Goal: Information Seeking & Learning: Learn about a topic

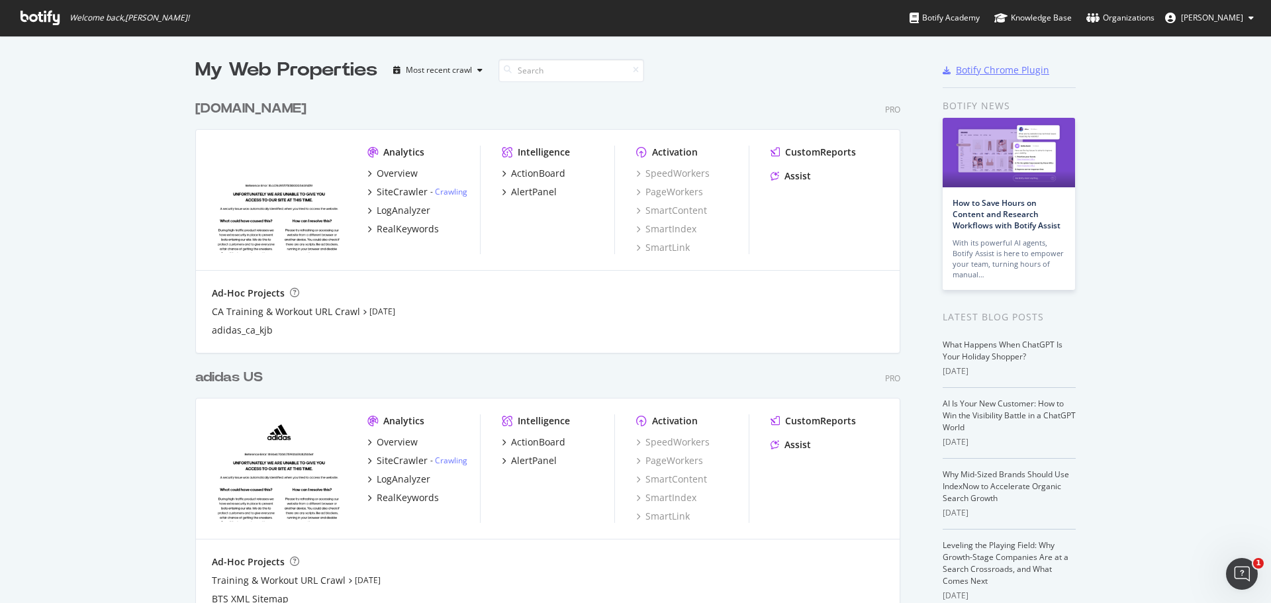
click at [998, 70] on div "Botify Chrome Plugin" at bounding box center [1002, 70] width 93 height 13
click at [406, 209] on div "LogAnalyzer" at bounding box center [404, 210] width 54 height 13
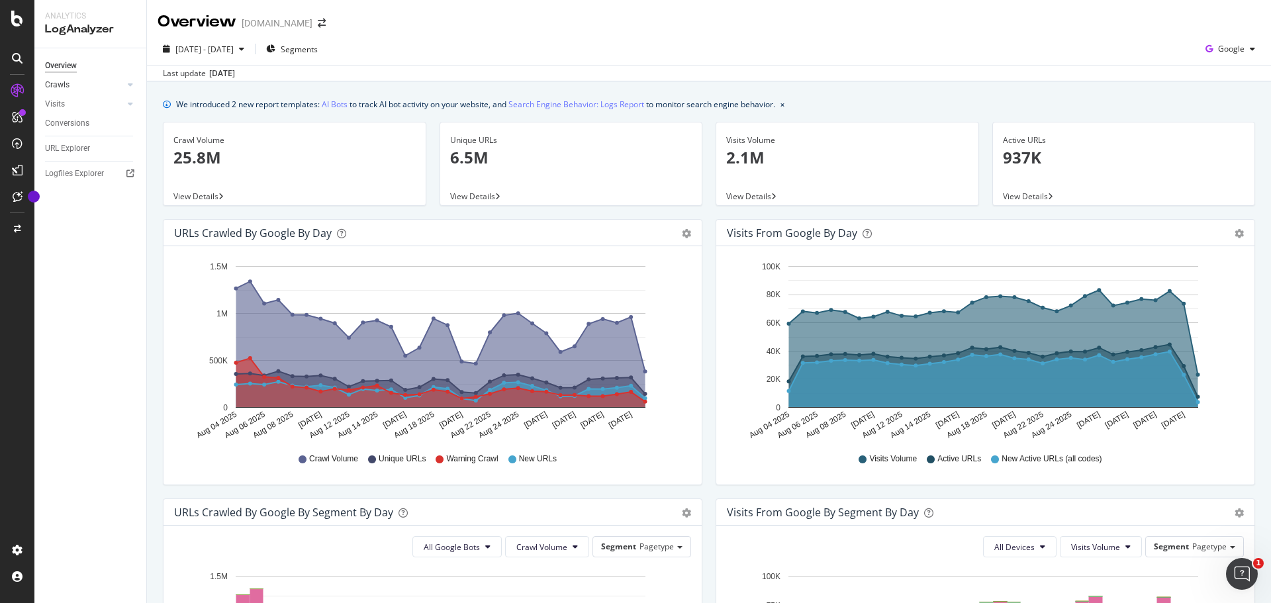
click at [79, 78] on link "Crawls" at bounding box center [84, 85] width 79 height 14
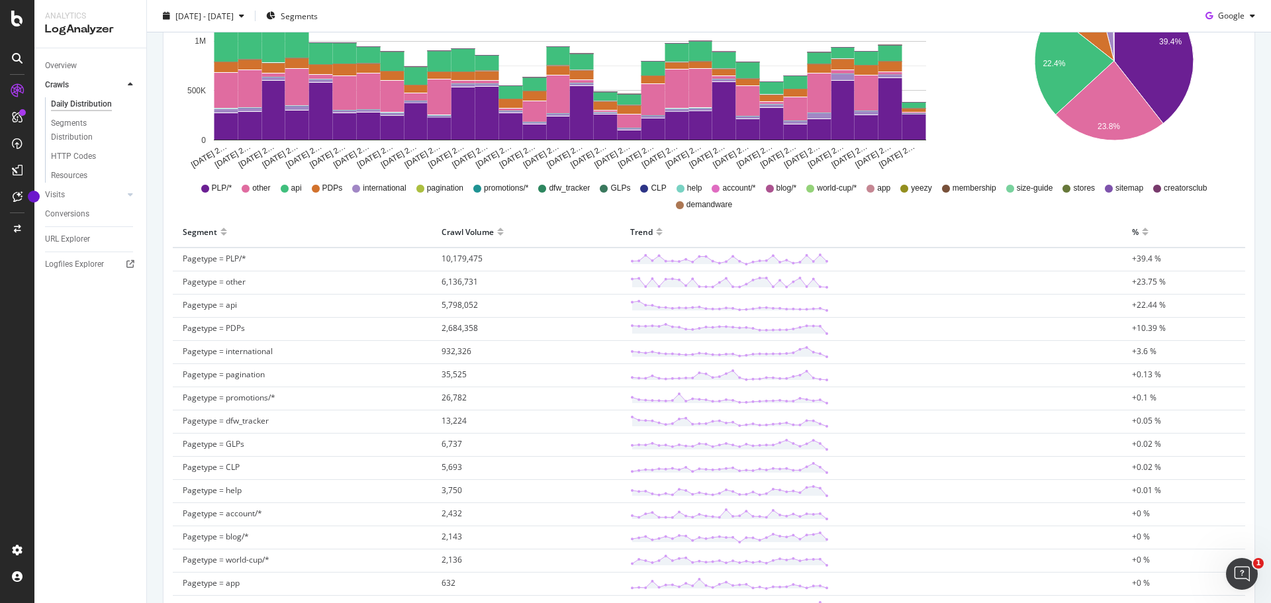
scroll to position [64, 0]
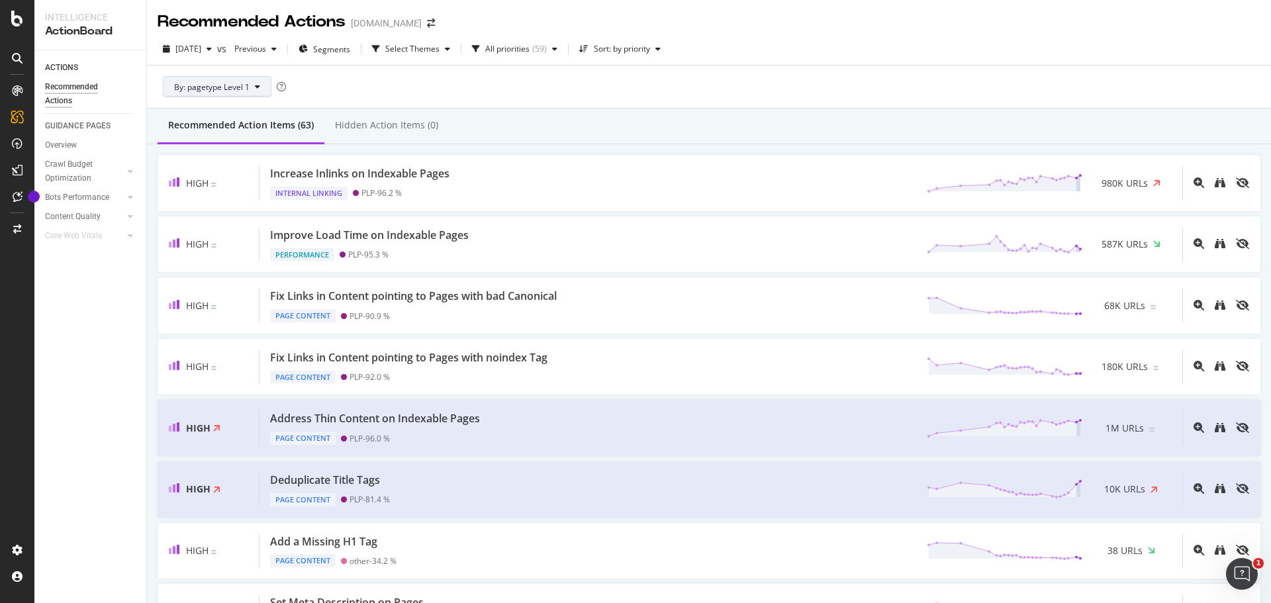
click at [239, 78] on button "By: pagetype Level 1" at bounding box center [217, 86] width 109 height 21
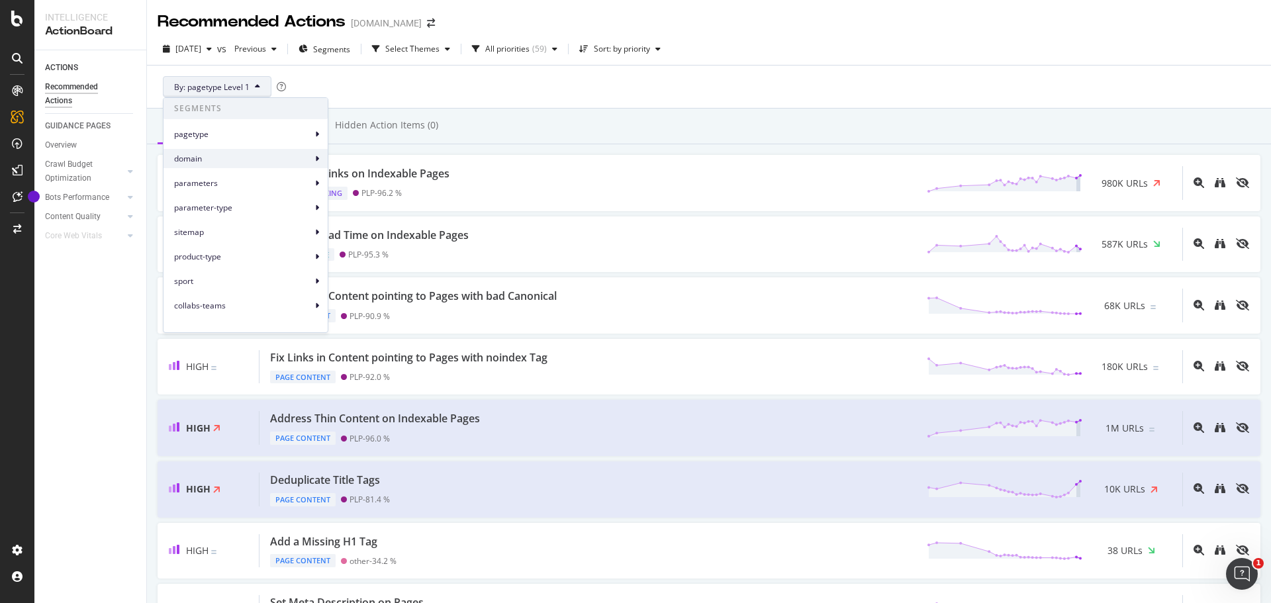
click at [289, 154] on span "domain" at bounding box center [243, 159] width 138 height 12
click at [299, 232] on span "sitemap" at bounding box center [243, 232] width 138 height 12
click at [285, 273] on div "sport" at bounding box center [246, 280] width 164 height 19
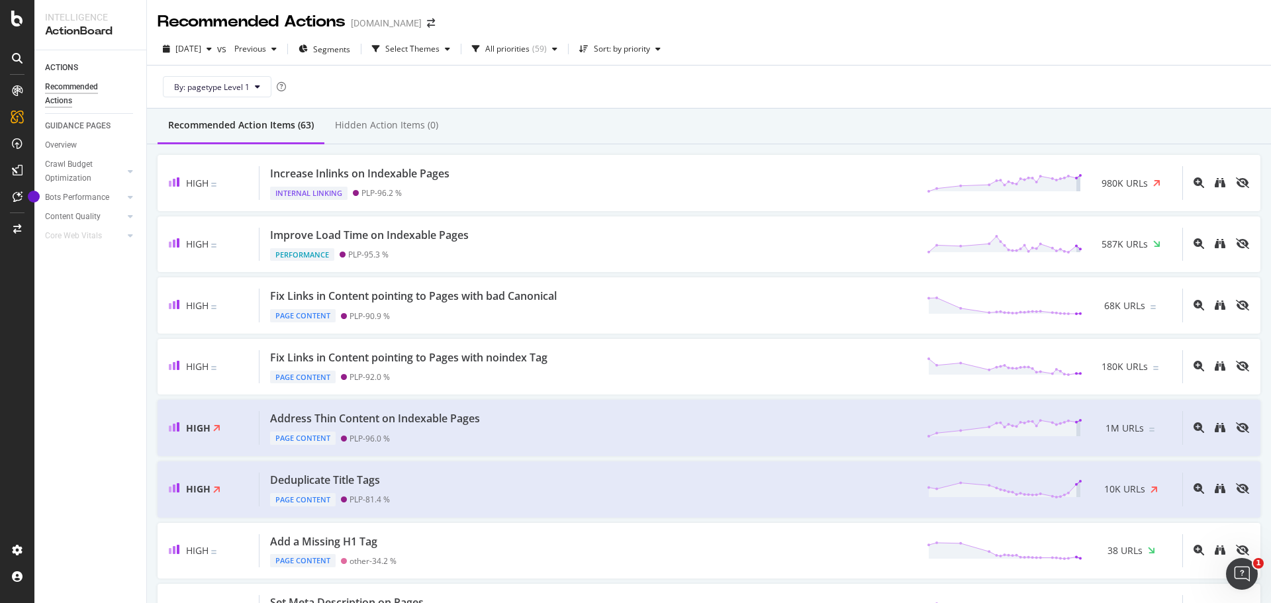
click at [100, 347] on div "ACTIONS Recommended Actions GUIDANCE PAGES Overview Crawl Budget Optimization L…" at bounding box center [90, 326] width 112 height 553
click at [440, 53] on div "Select Themes" at bounding box center [412, 49] width 54 height 8
